Goal: Task Accomplishment & Management: Use online tool/utility

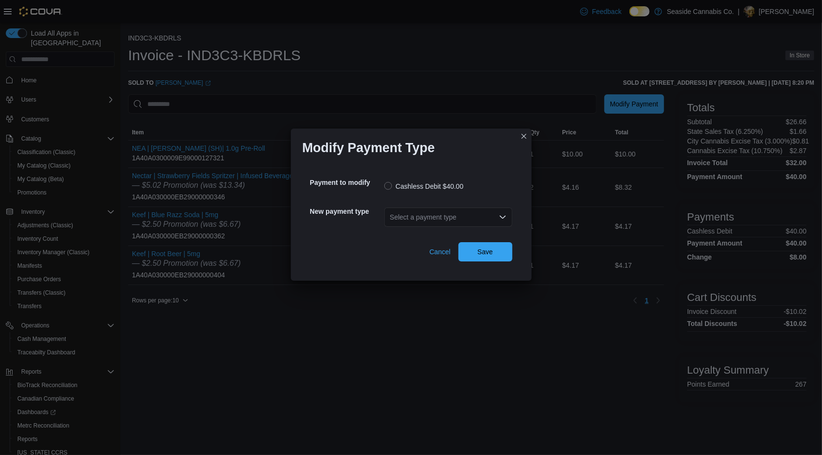
click at [438, 217] on div "Select a payment type" at bounding box center [448, 217] width 128 height 19
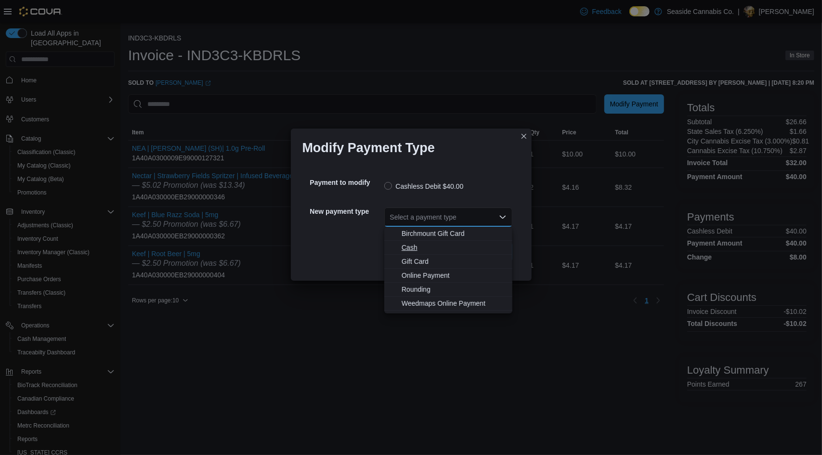
click at [433, 247] on span "Cash" at bounding box center [454, 248] width 105 height 10
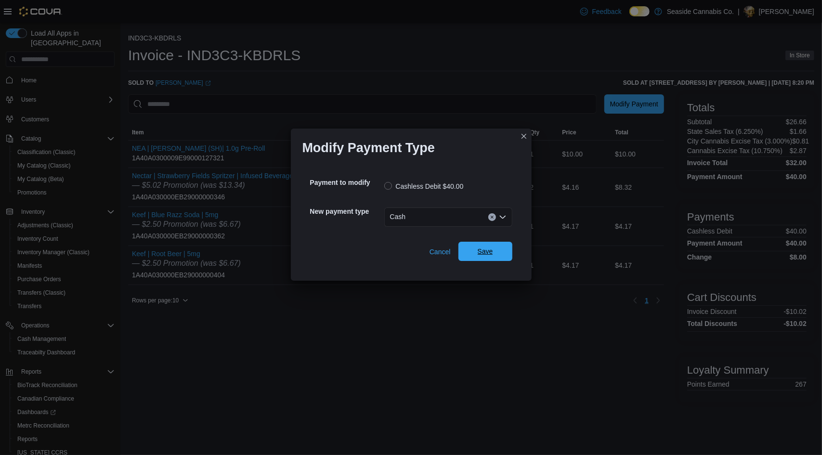
click at [479, 248] on span "Save" at bounding box center [485, 252] width 15 height 10
